Goal: Check status: Check status

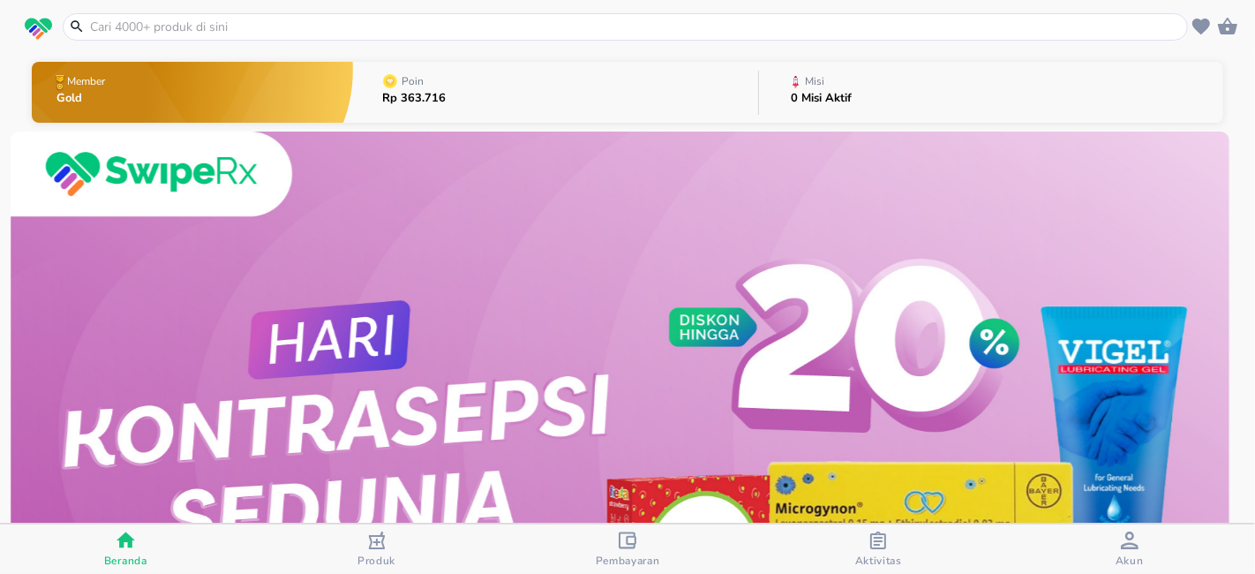
click at [883, 554] on span "Aktivitas" at bounding box center [878, 560] width 47 height 14
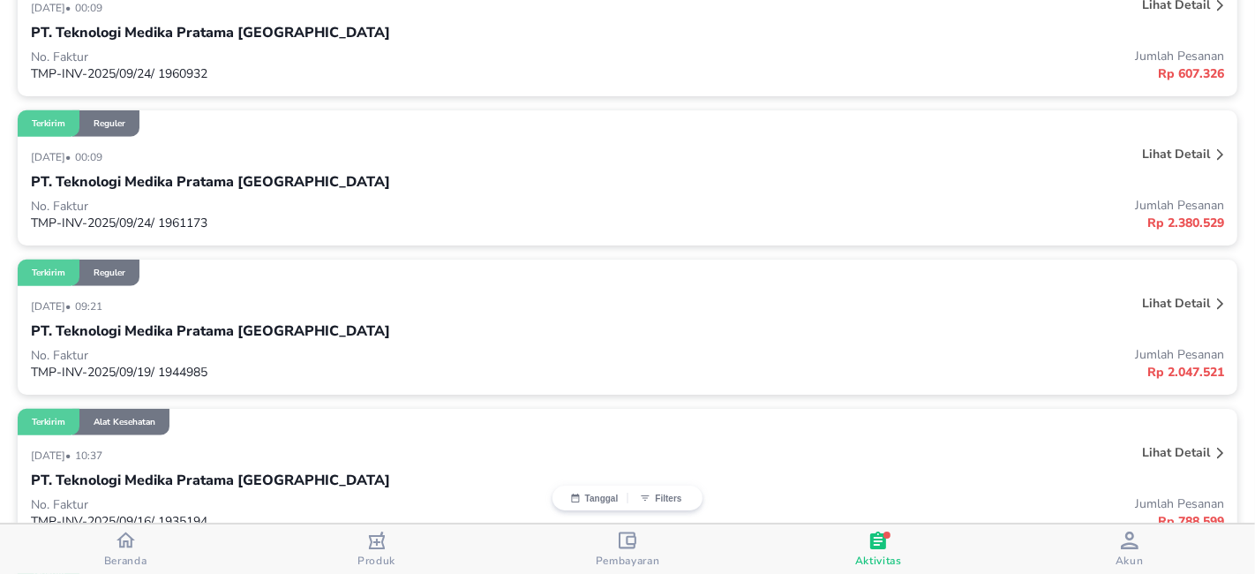
scroll to position [1176, 0]
click at [1217, 150] on icon at bounding box center [1220, 155] width 7 height 11
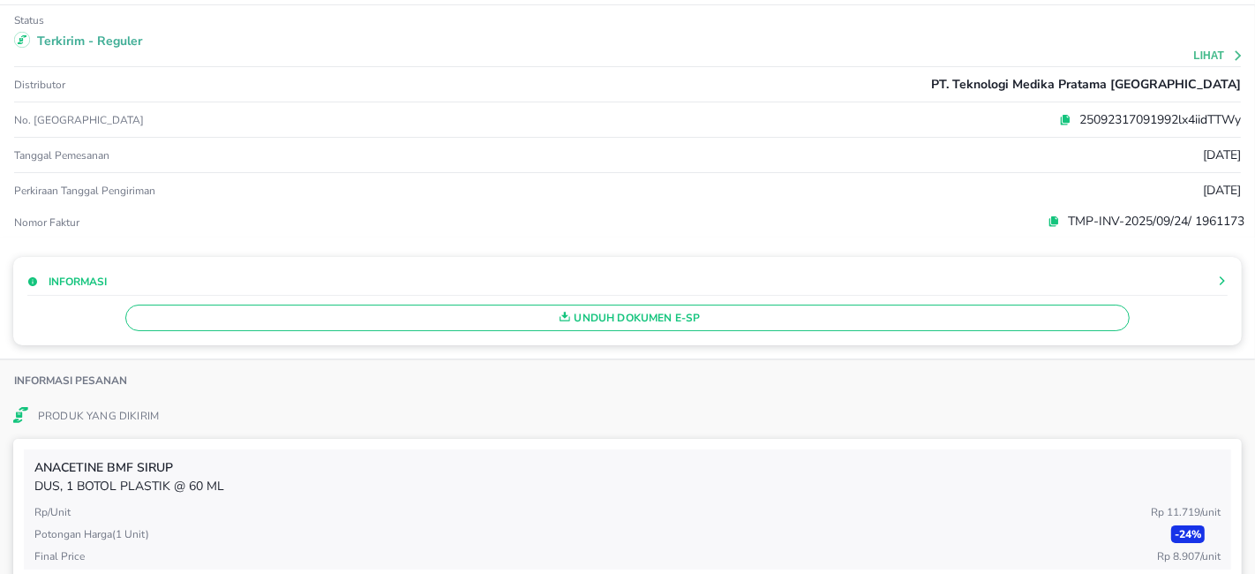
scroll to position [0, 0]
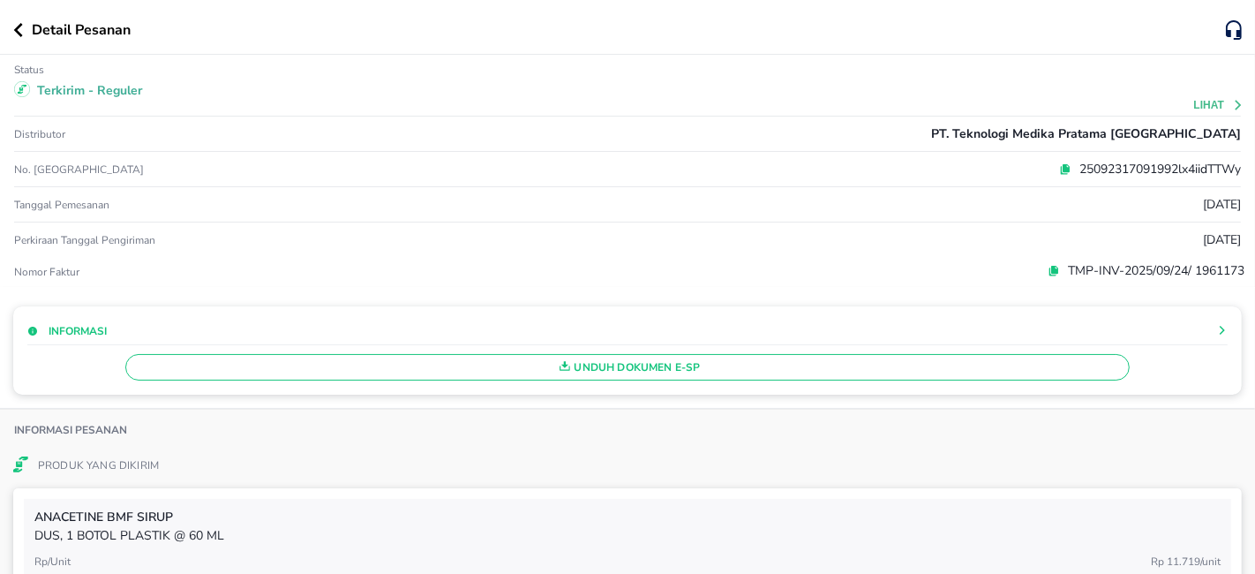
click at [1215, 104] on button "Lihat" at bounding box center [1219, 105] width 50 height 12
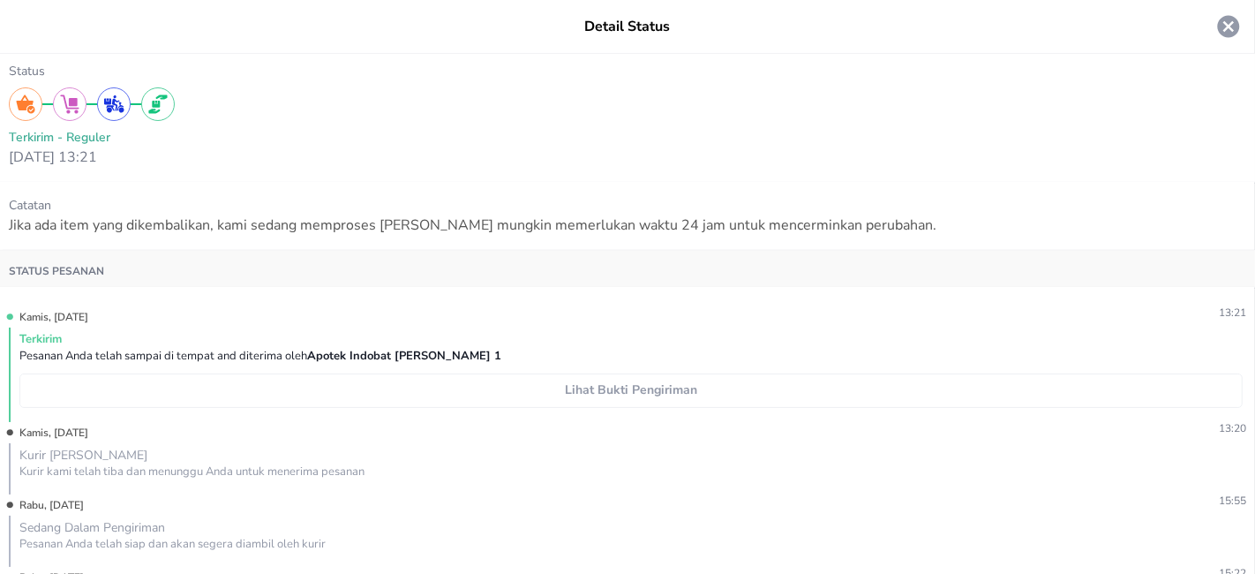
click at [597, 389] on span "Lihat Bukti Pengiriman" at bounding box center [630, 390] width 1207 height 22
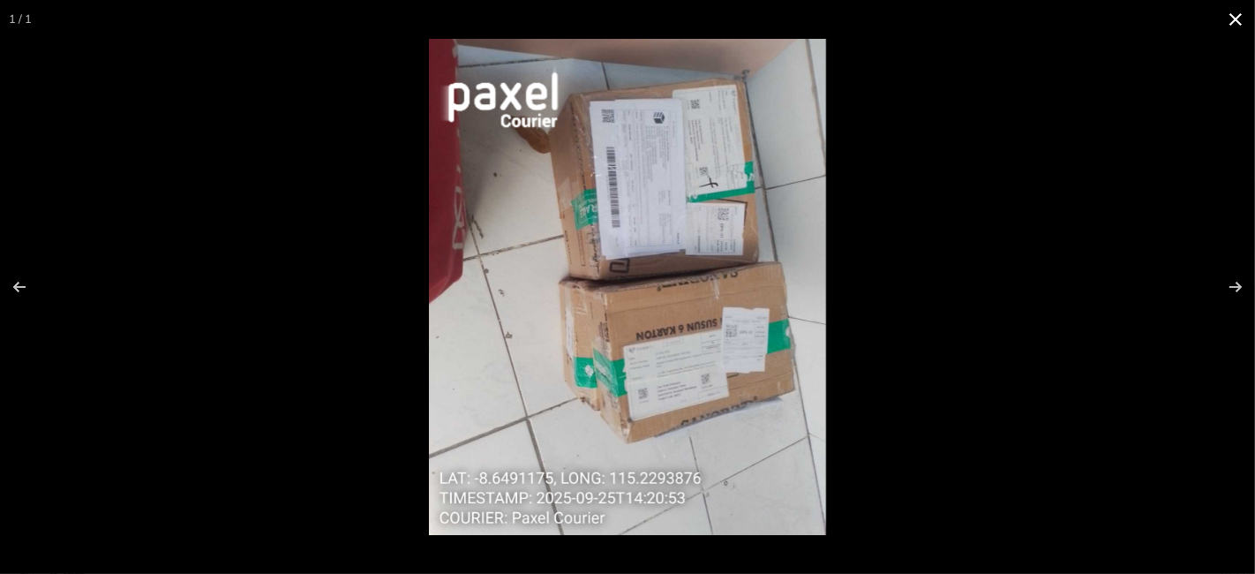
click at [1240, 16] on button at bounding box center [1235, 19] width 39 height 39
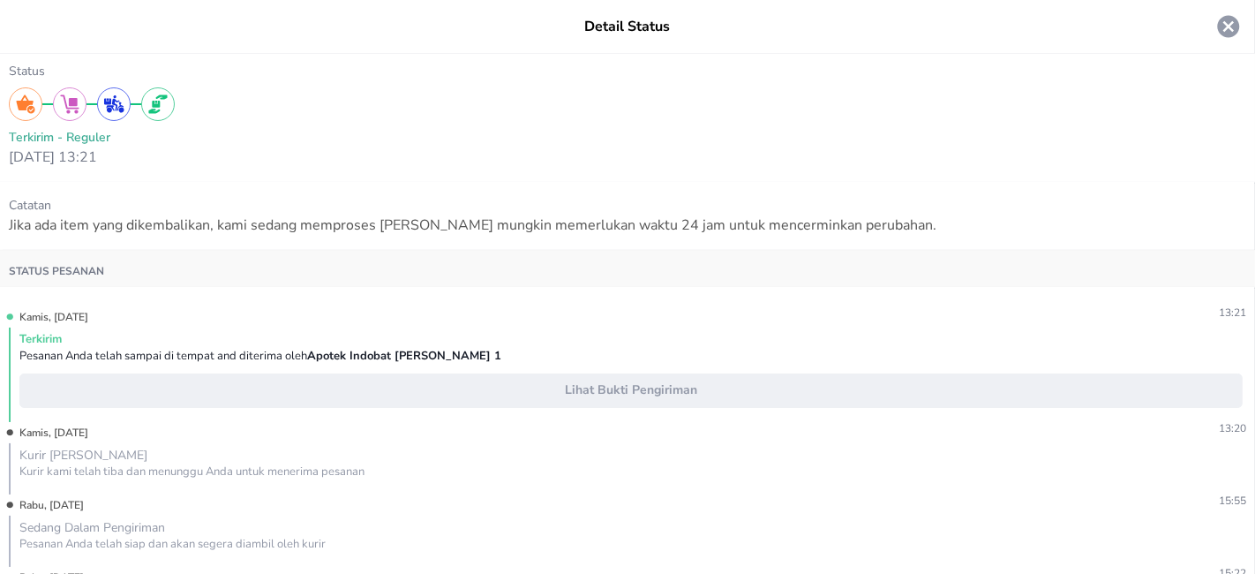
click at [1218, 26] on icon at bounding box center [1229, 27] width 22 height 22
